Goal: Check status: Check status

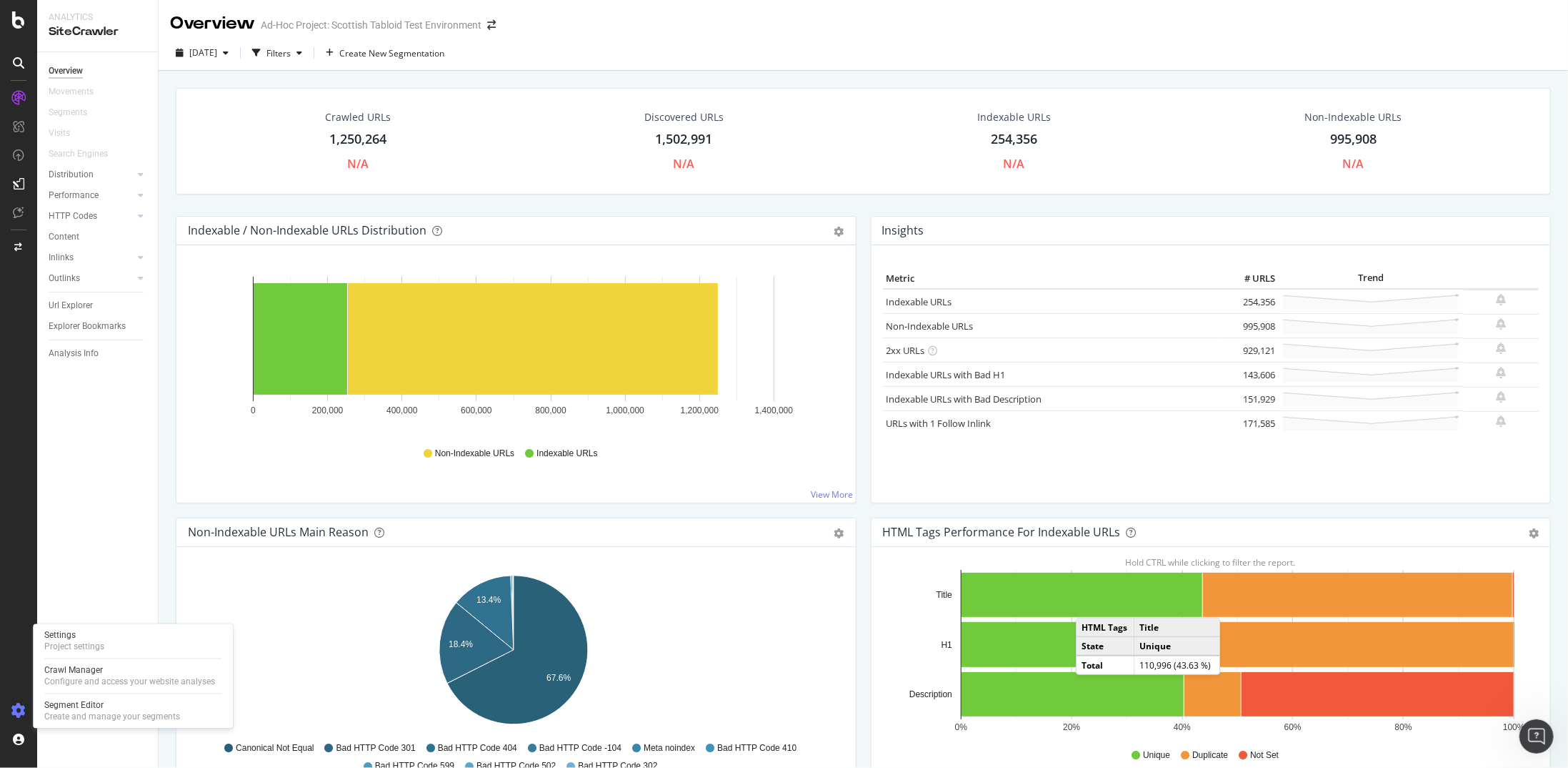
click at [26, 707] on div at bounding box center [19, 710] width 35 height 23
click at [81, 677] on div "Configure and access your website analyses" at bounding box center [130, 682] width 171 height 11
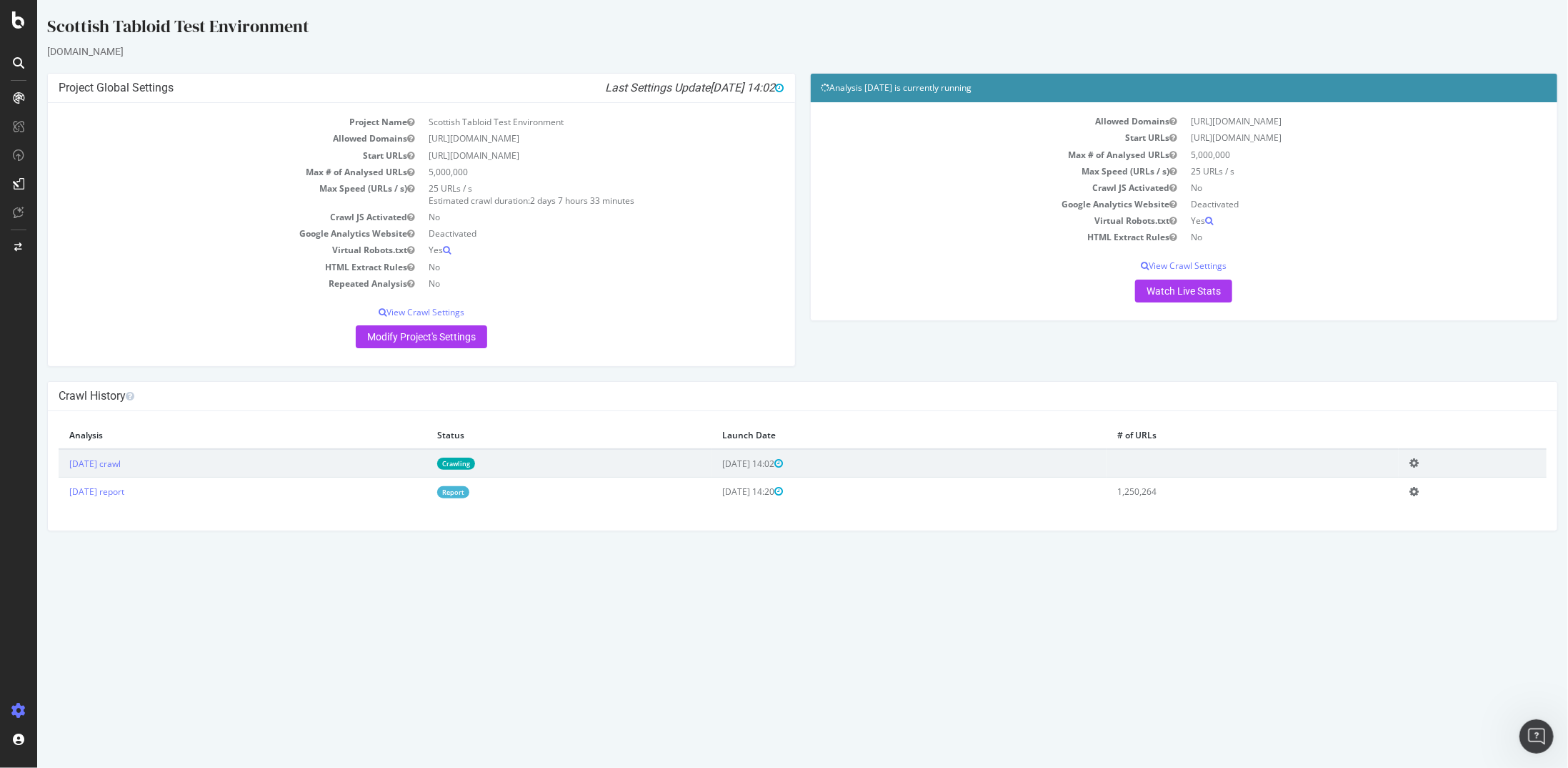
click at [117, 469] on td "[DATE] crawl" at bounding box center [241, 464] width 368 height 29
